Goal: Transaction & Acquisition: Purchase product/service

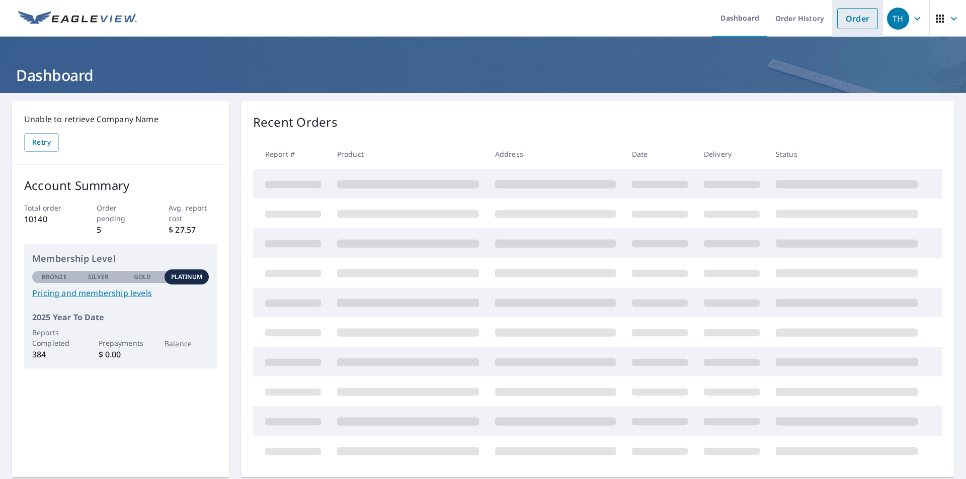
click at [851, 19] on link "Order" at bounding box center [857, 18] width 41 height 21
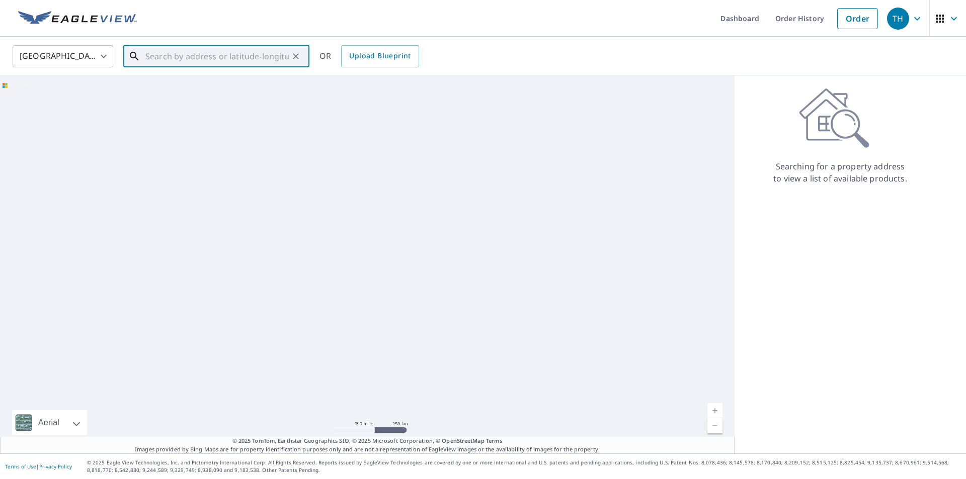
click at [168, 60] on input "text" at bounding box center [216, 56] width 143 height 28
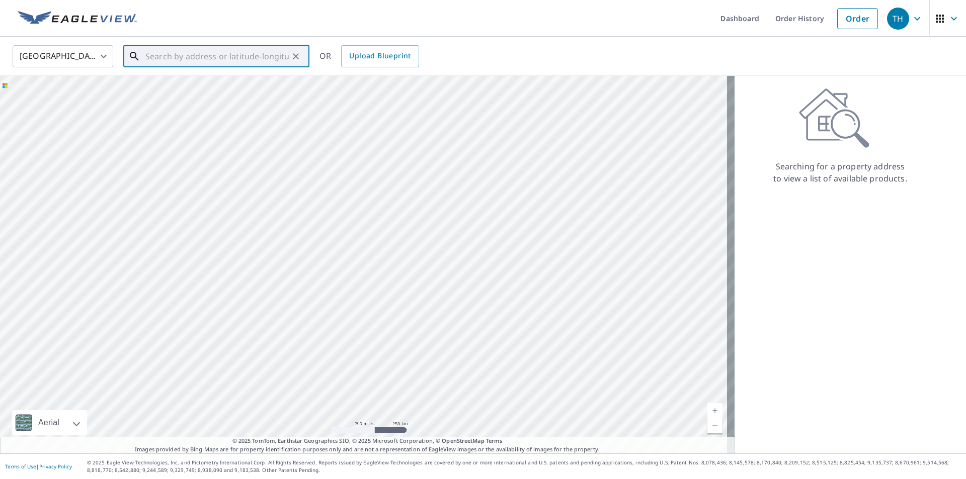
paste input "[STREET_ADDRESS][PERSON_NAME]"
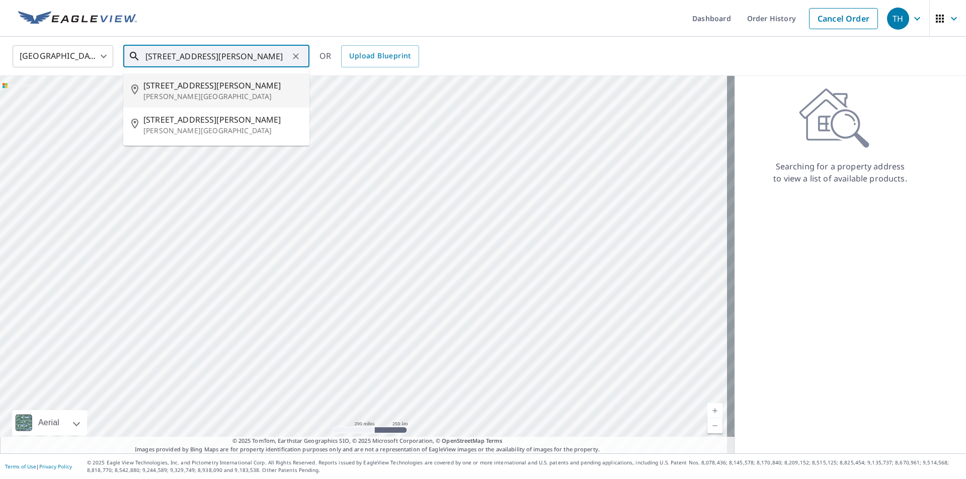
click at [200, 88] on span "[STREET_ADDRESS][PERSON_NAME]" at bounding box center [222, 85] width 158 height 12
type input "[STREET_ADDRESS][PERSON_NAME][PERSON_NAME]"
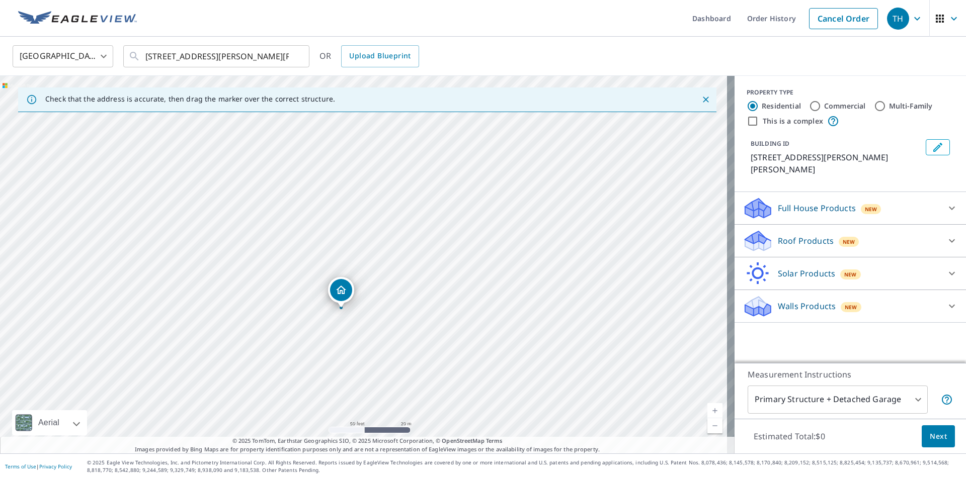
click at [946, 300] on icon at bounding box center [952, 306] width 12 height 12
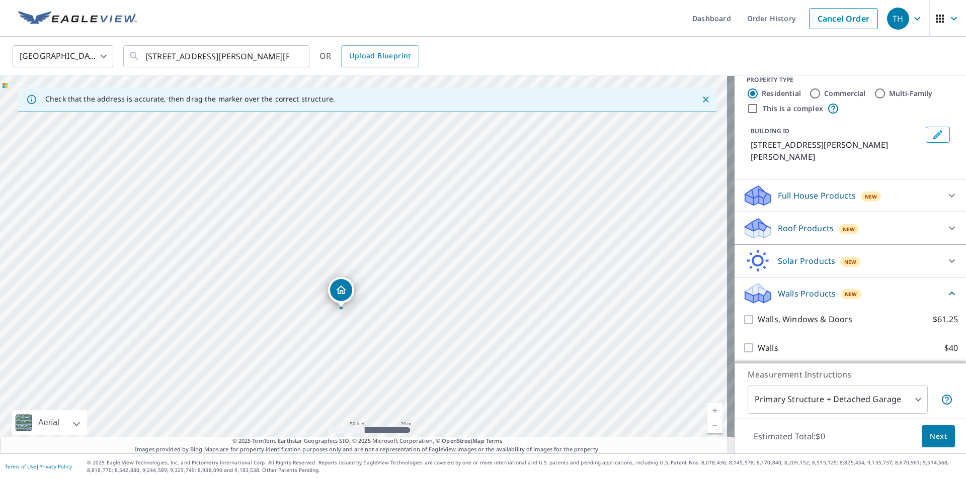
scroll to position [16, 0]
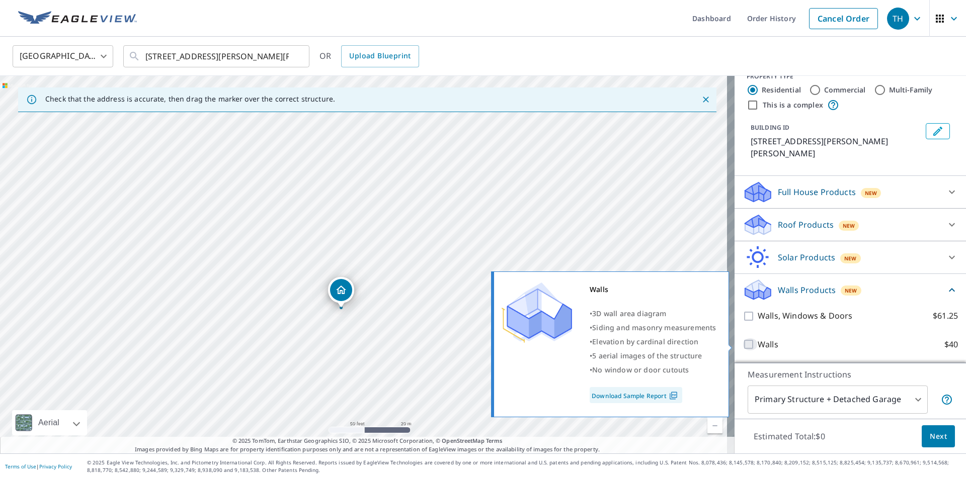
click at [743, 345] on input "Walls $40" at bounding box center [749, 344] width 15 height 12
checkbox input "true"
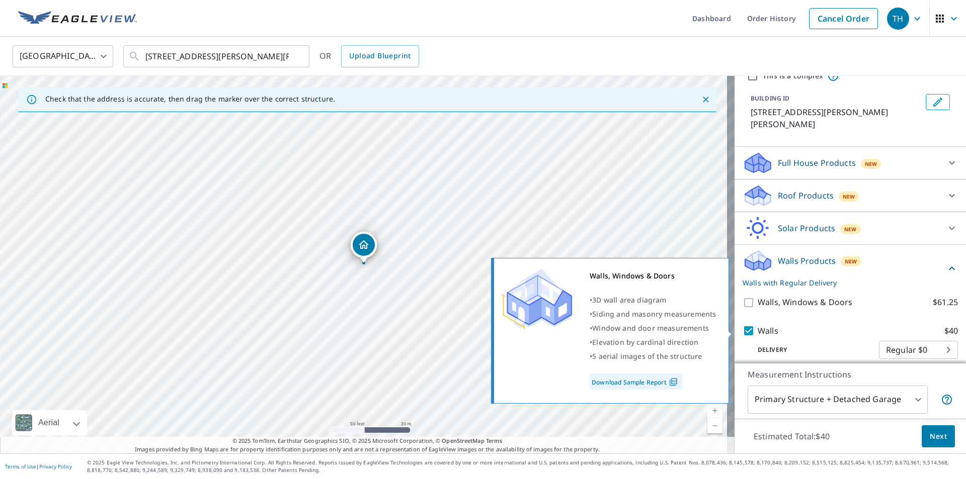
scroll to position [54, 0]
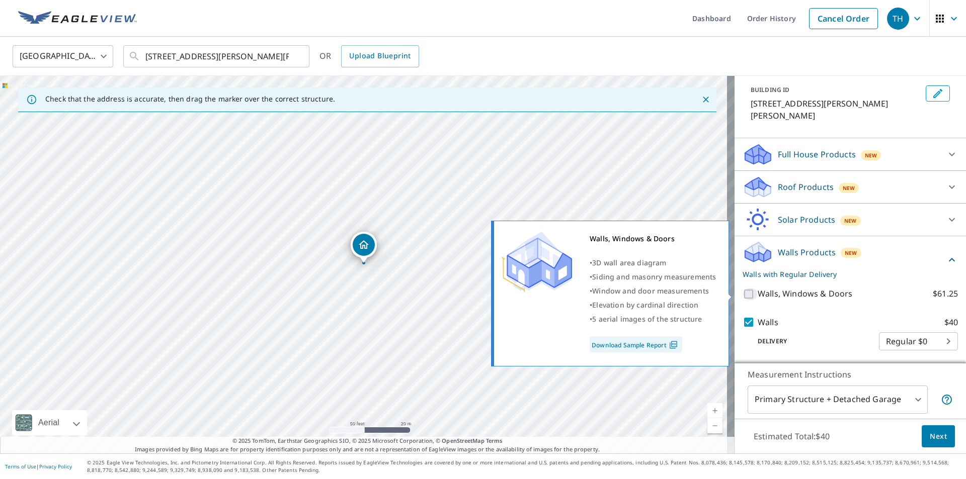
click at [742, 293] on input "Walls, Windows & Doors $61.25" at bounding box center [749, 294] width 15 height 12
checkbox input "true"
checkbox input "false"
click at [742, 294] on input "Walls, Windows & Doors $61.25" at bounding box center [749, 294] width 15 height 12
checkbox input "false"
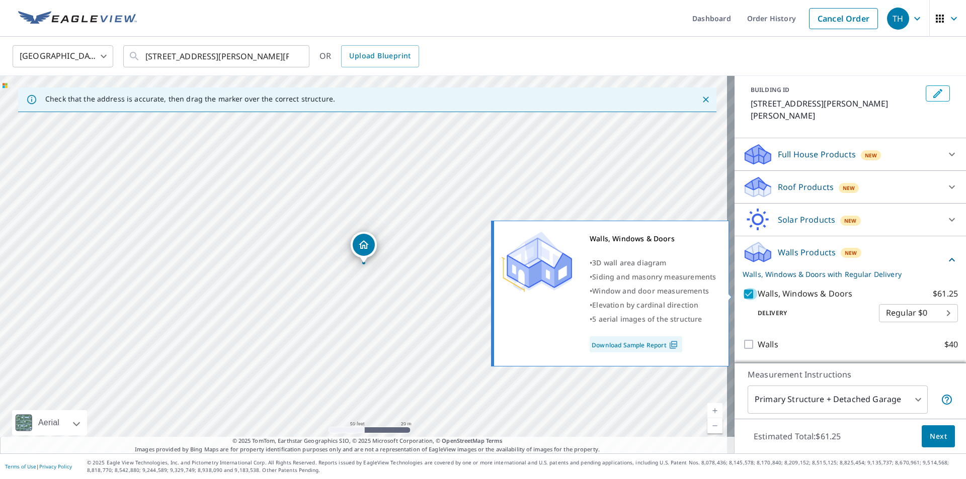
scroll to position [16, 0]
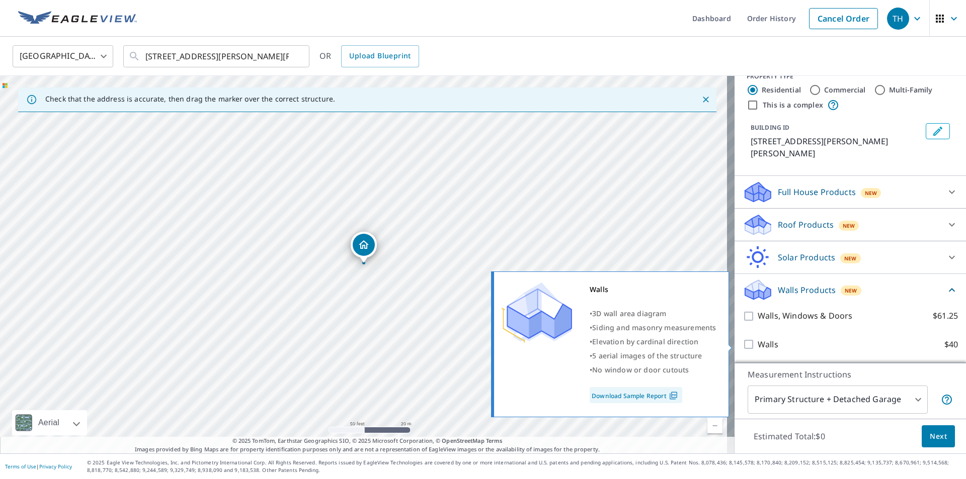
click at [742, 342] on input "Walls $40" at bounding box center [749, 344] width 15 height 12
checkbox input "true"
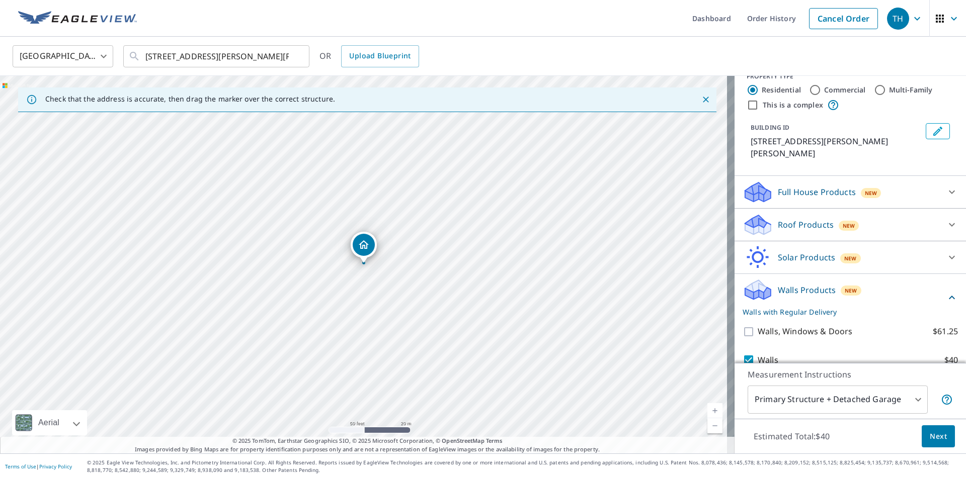
scroll to position [54, 0]
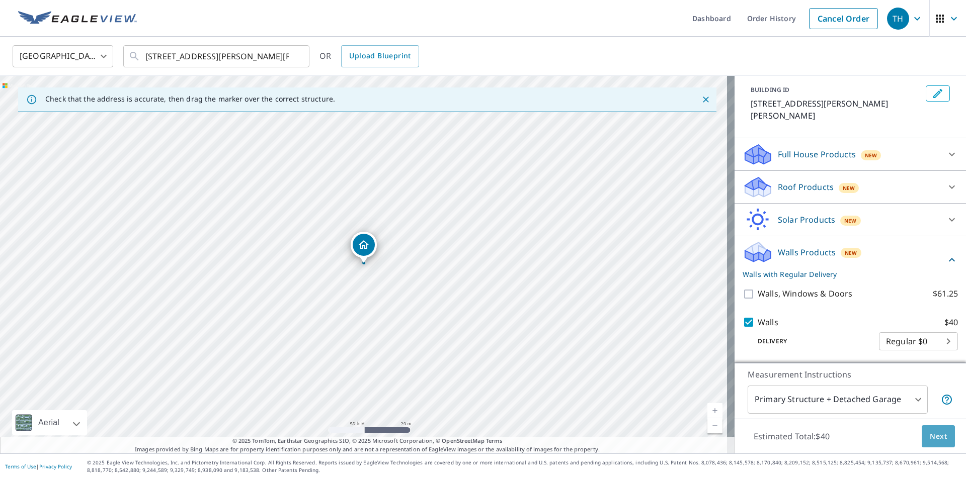
click at [934, 435] on span "Next" at bounding box center [937, 437] width 17 height 13
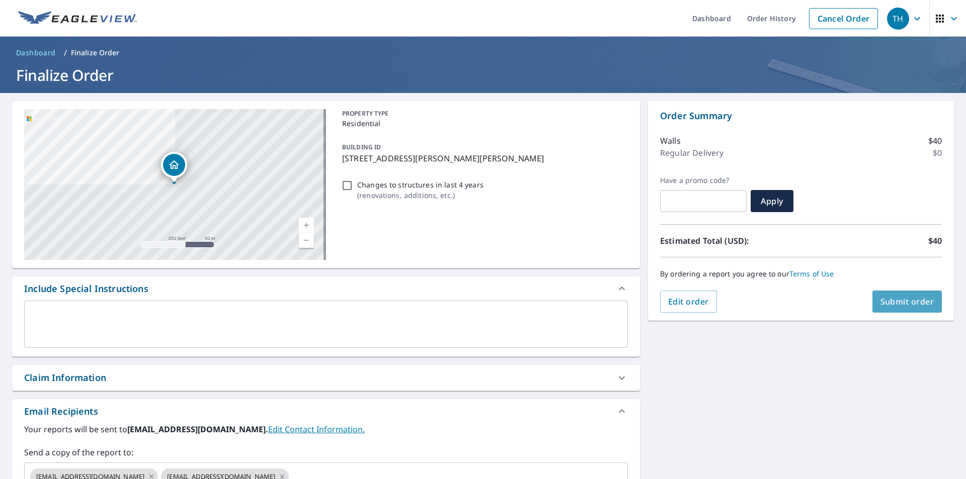
click at [904, 301] on span "Submit order" at bounding box center [907, 301] width 54 height 11
checkbox input "true"
